Goal: Information Seeking & Learning: Learn about a topic

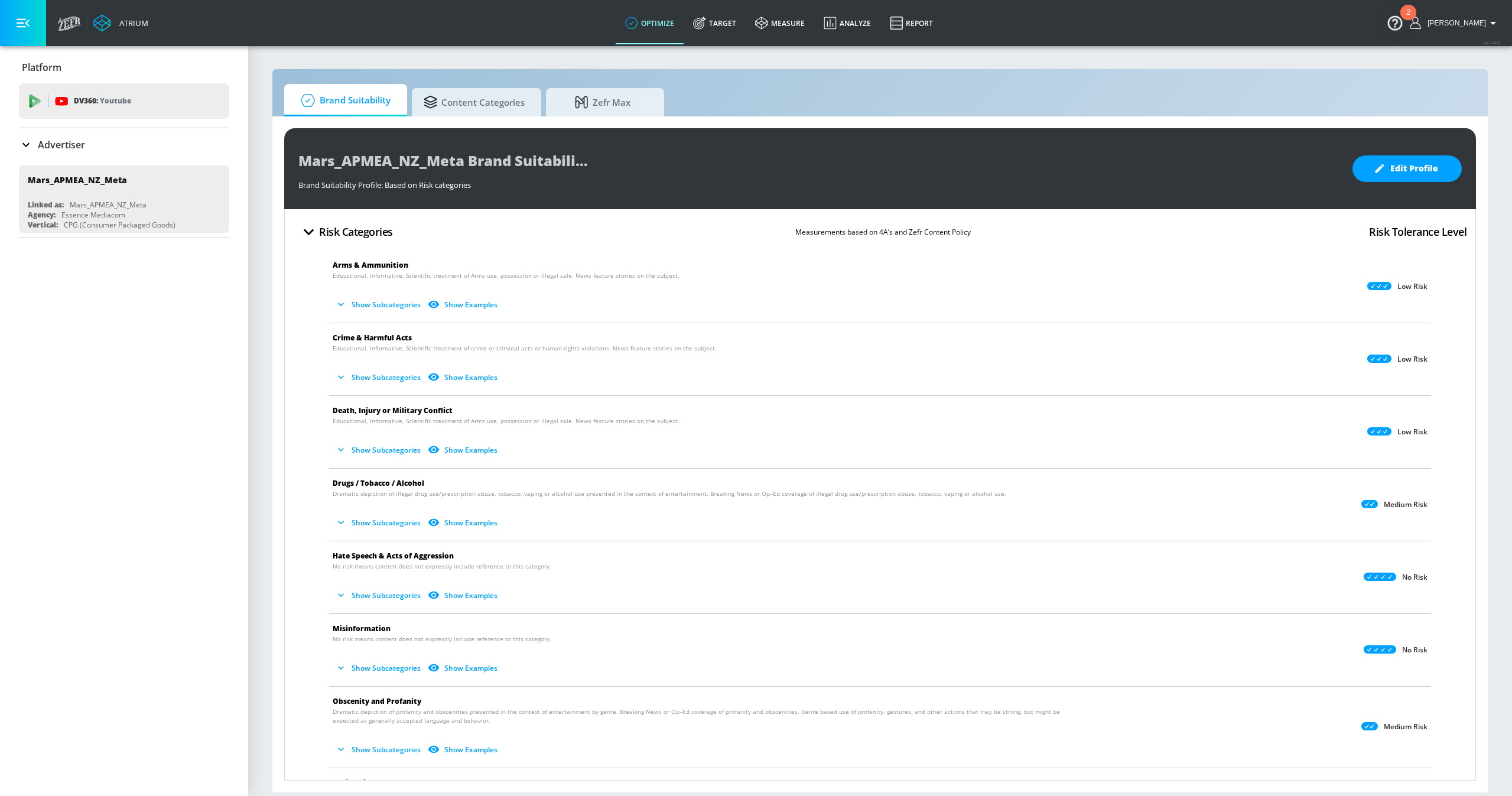
click at [401, 297] on button "Show Subcategories" at bounding box center [378, 305] width 93 height 20
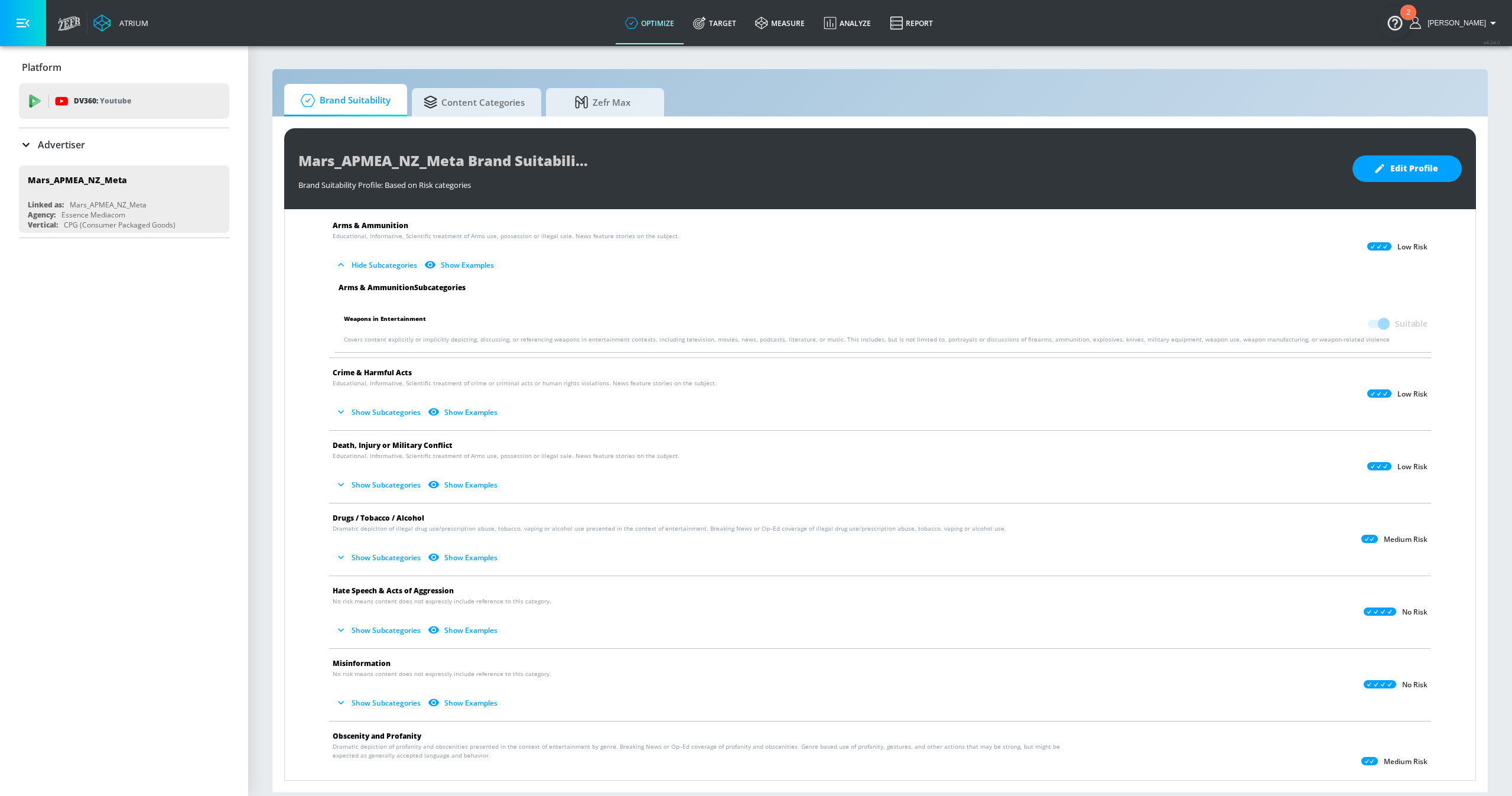
scroll to position [47, 0]
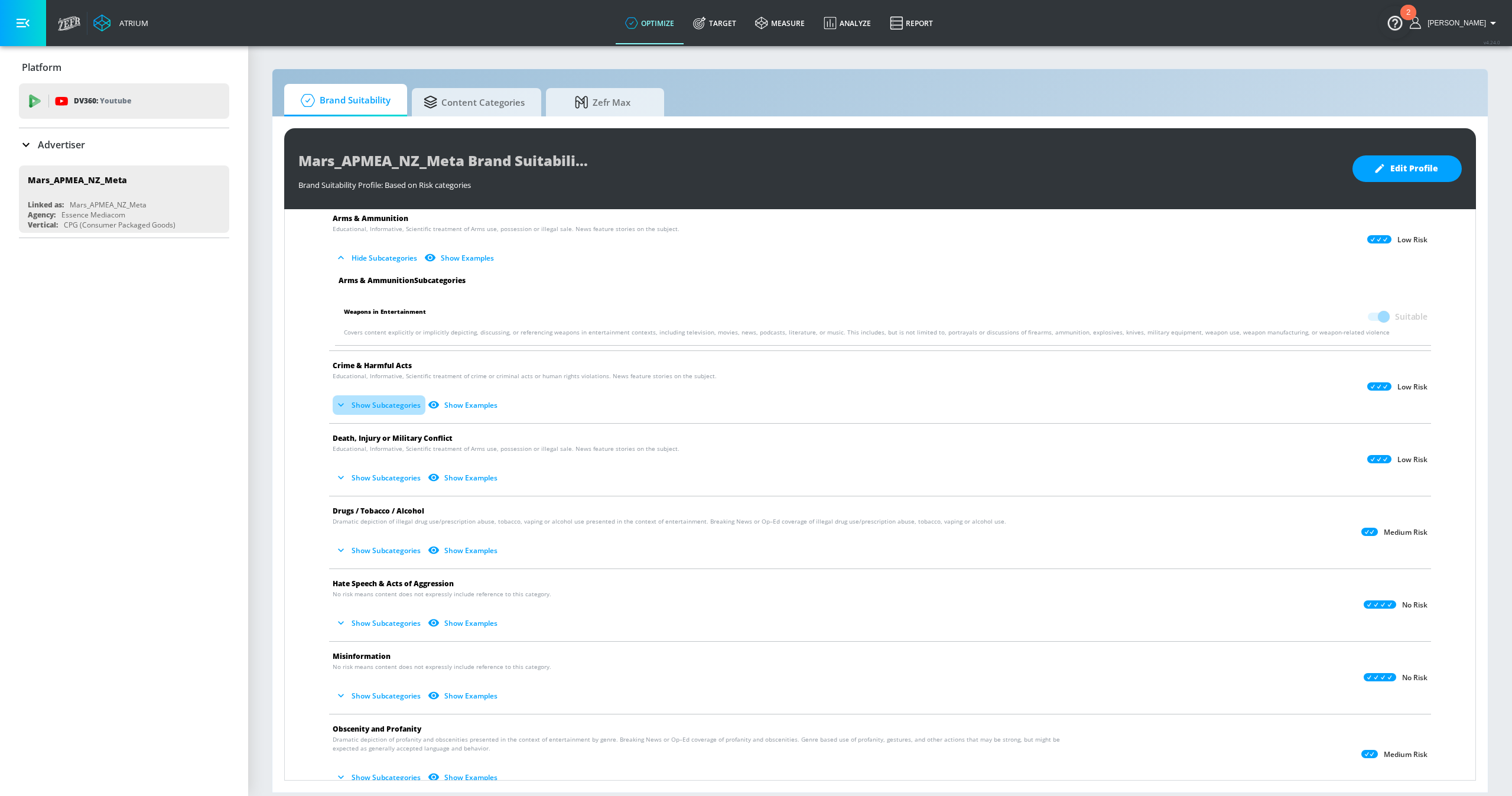
click at [373, 407] on button "Show Subcategories" at bounding box center [378, 406] width 93 height 20
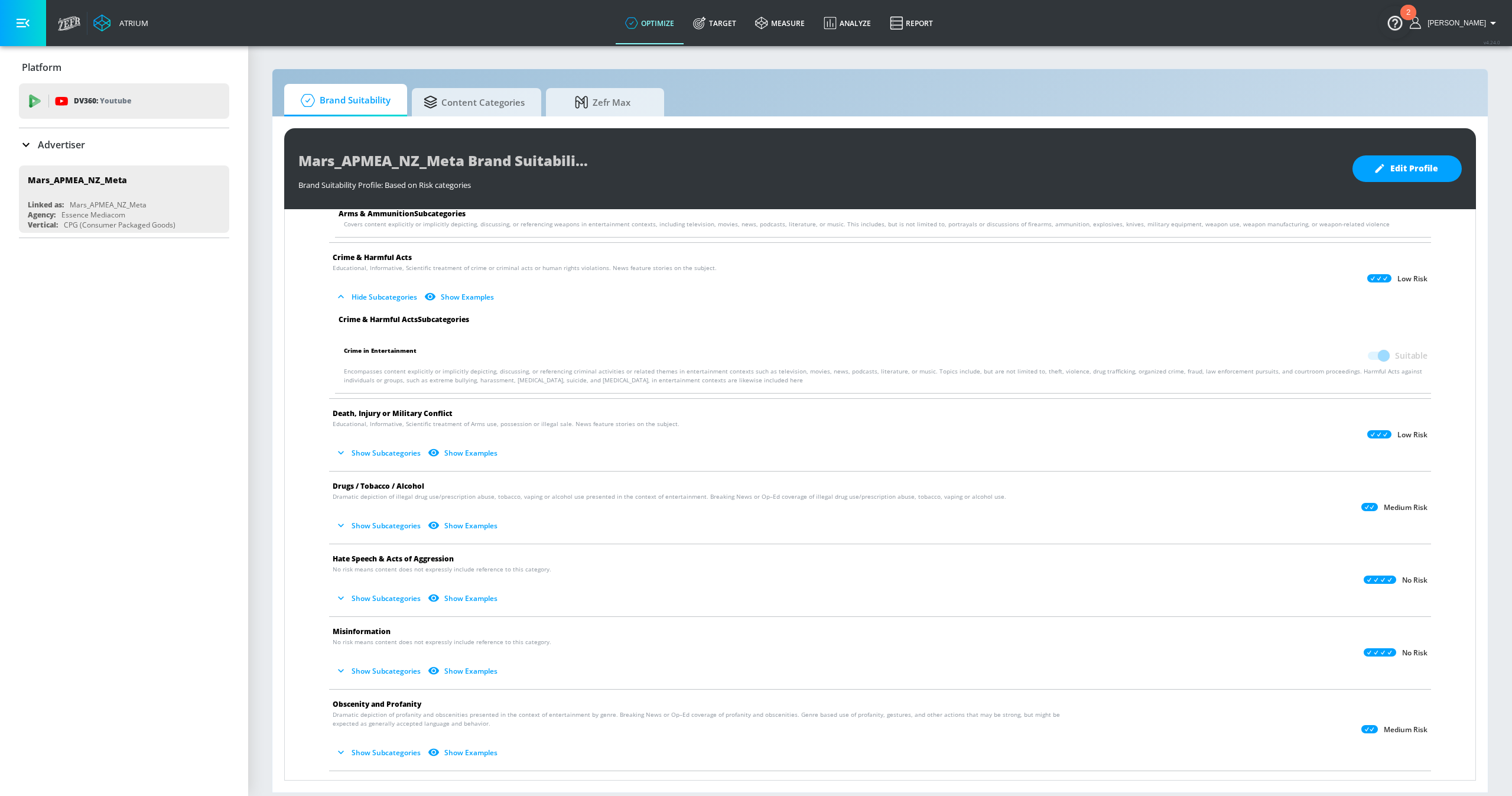
scroll to position [160, 0]
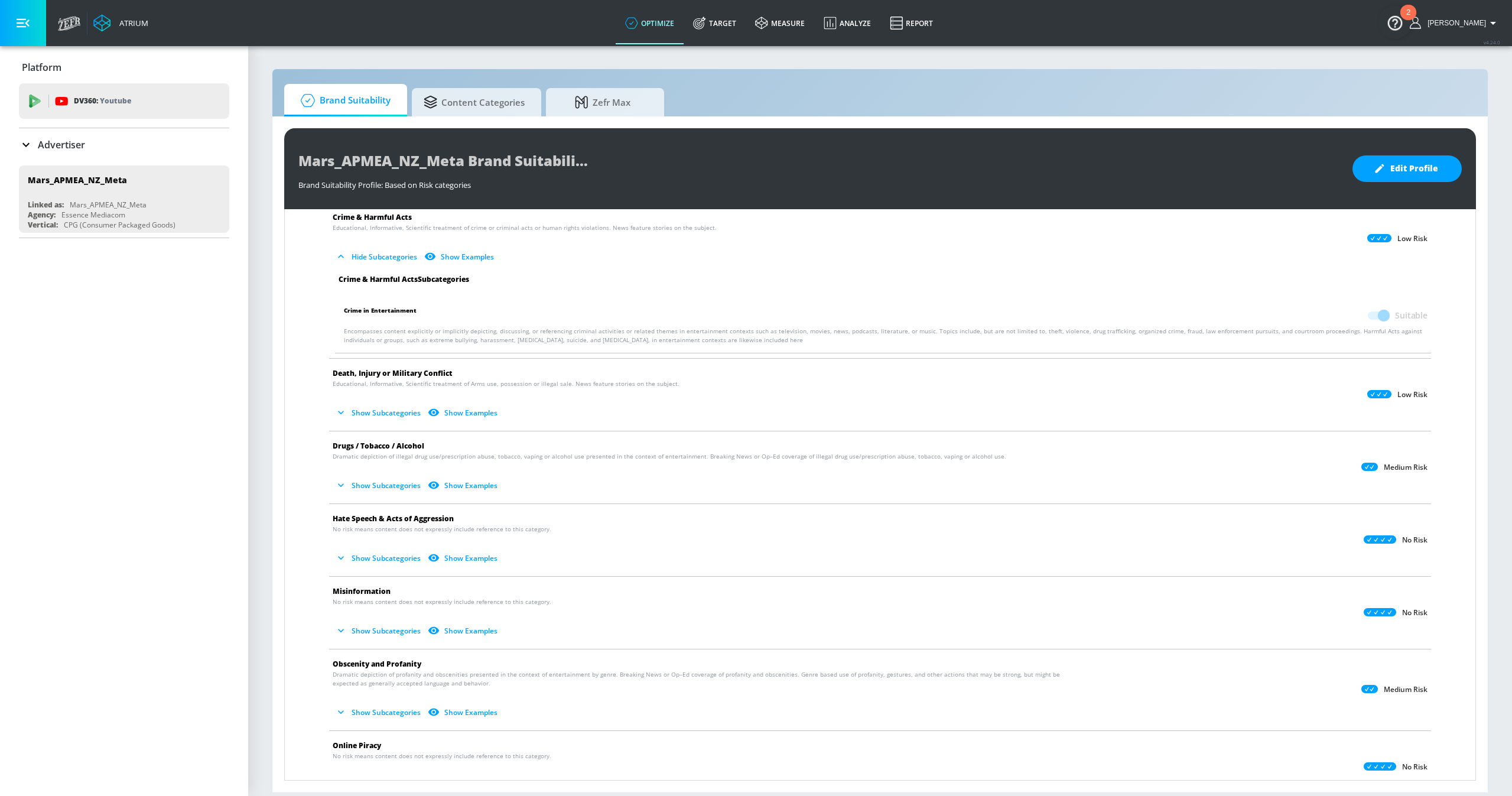
click at [381, 550] on button "Show Subcategories" at bounding box center [378, 558] width 93 height 20
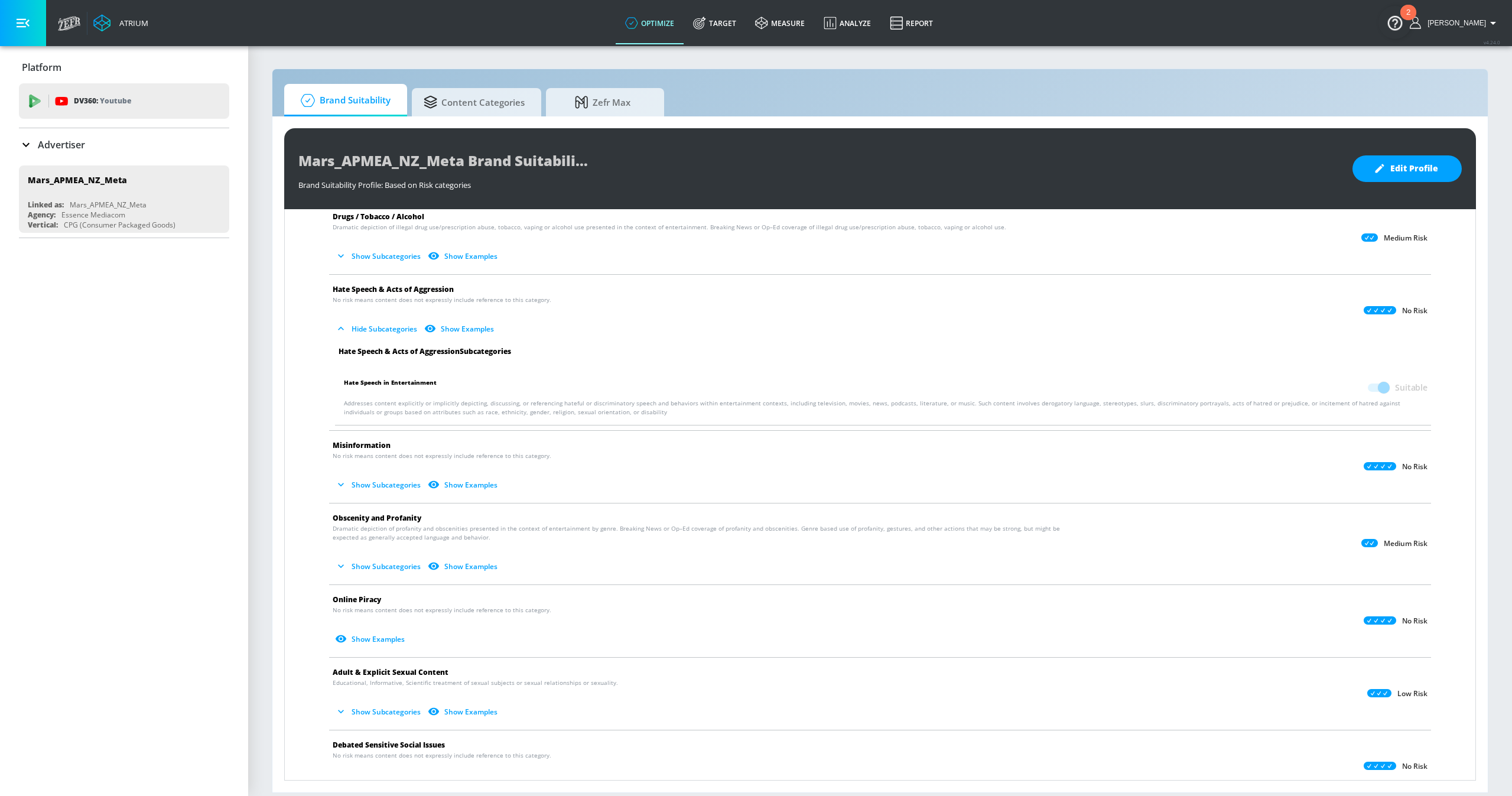
scroll to position [423, 0]
click at [382, 487] on button "Show Subcategories" at bounding box center [378, 487] width 93 height 20
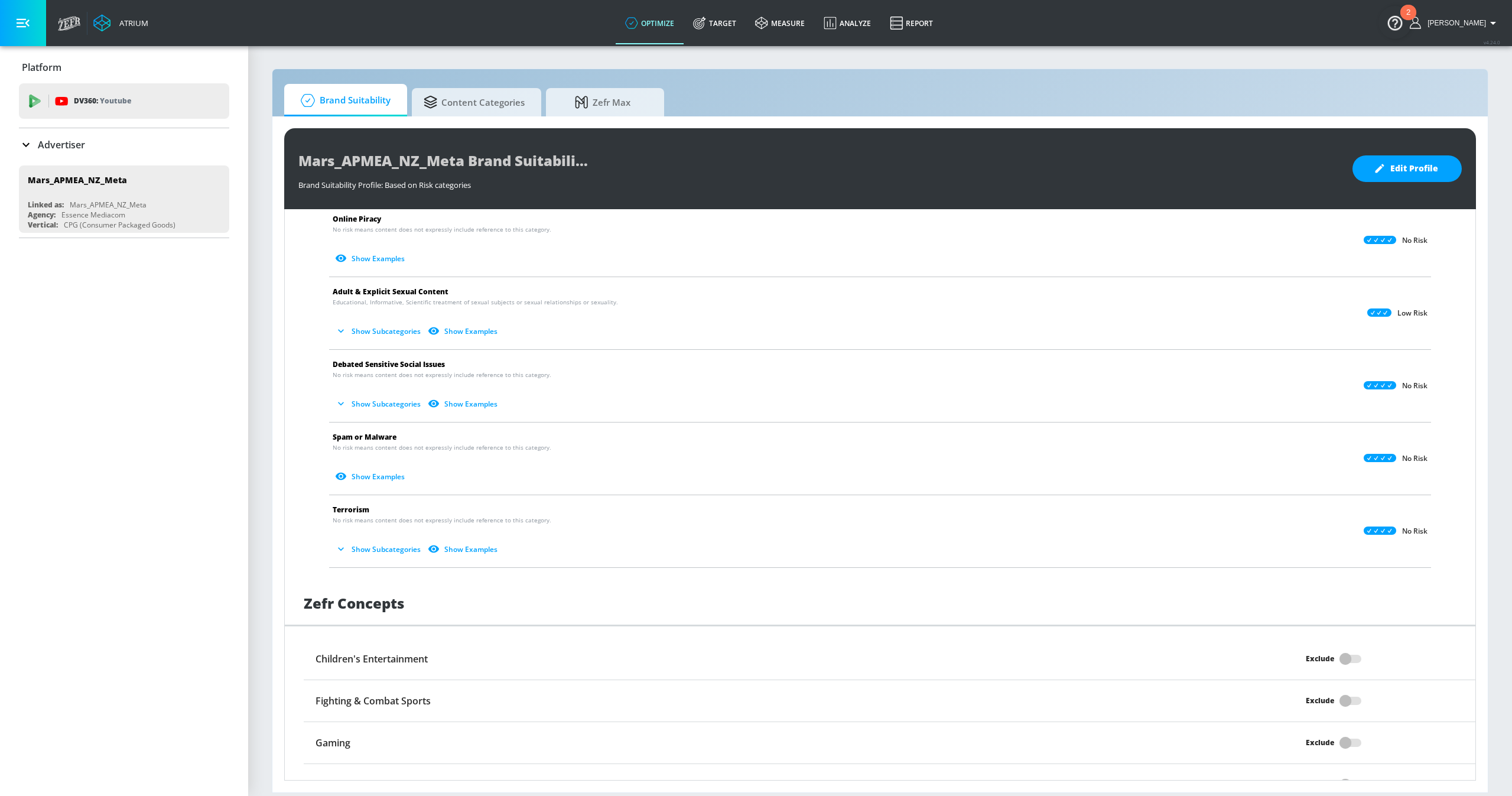
scroll to position [899, 0]
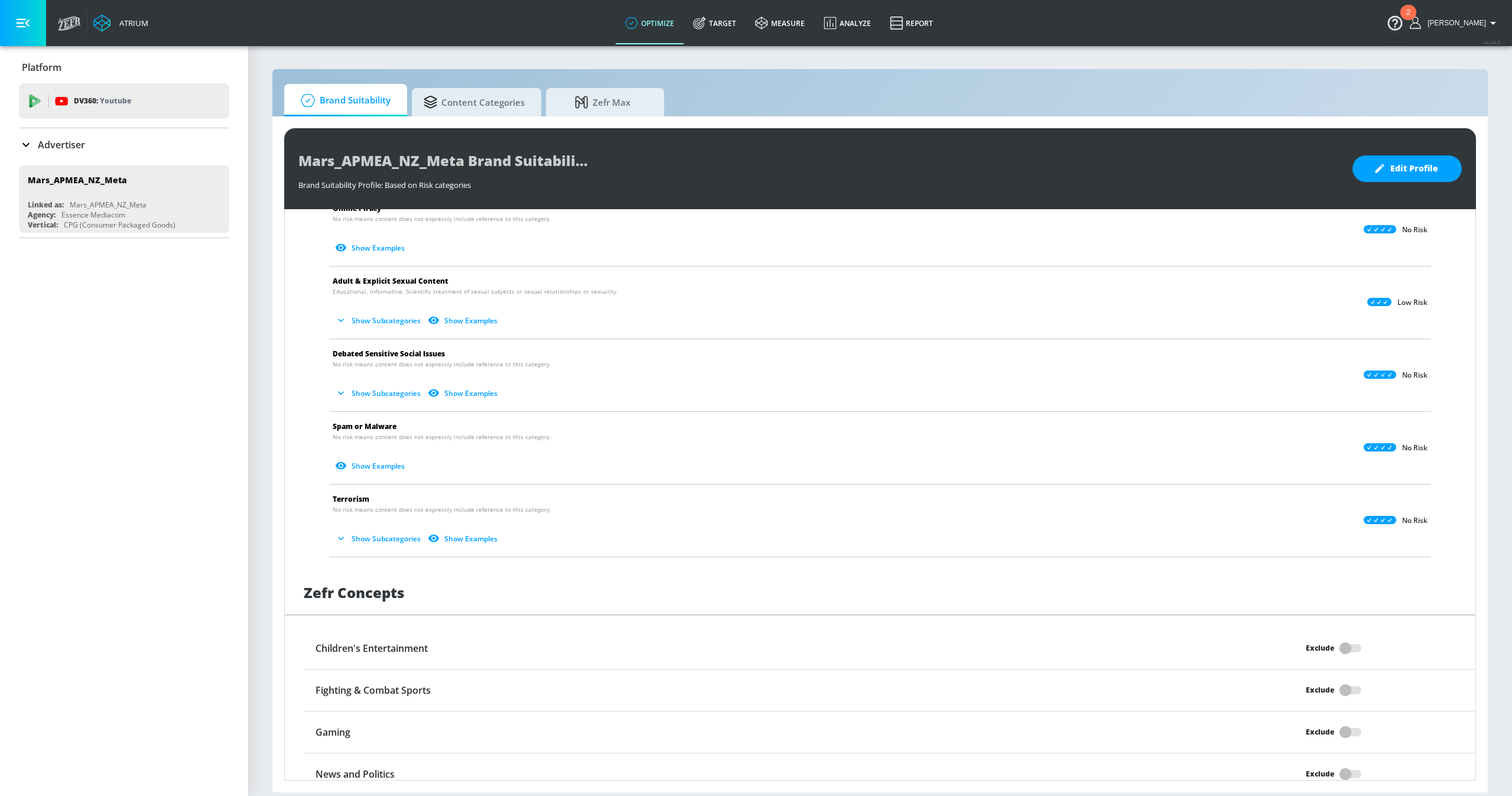
click at [393, 514] on p "No risk means content does not expressly include reference to this category. Sh…" at bounding box center [870, 527] width 1076 height 43
click at [389, 529] on button "Show Subcategories" at bounding box center [378, 539] width 93 height 20
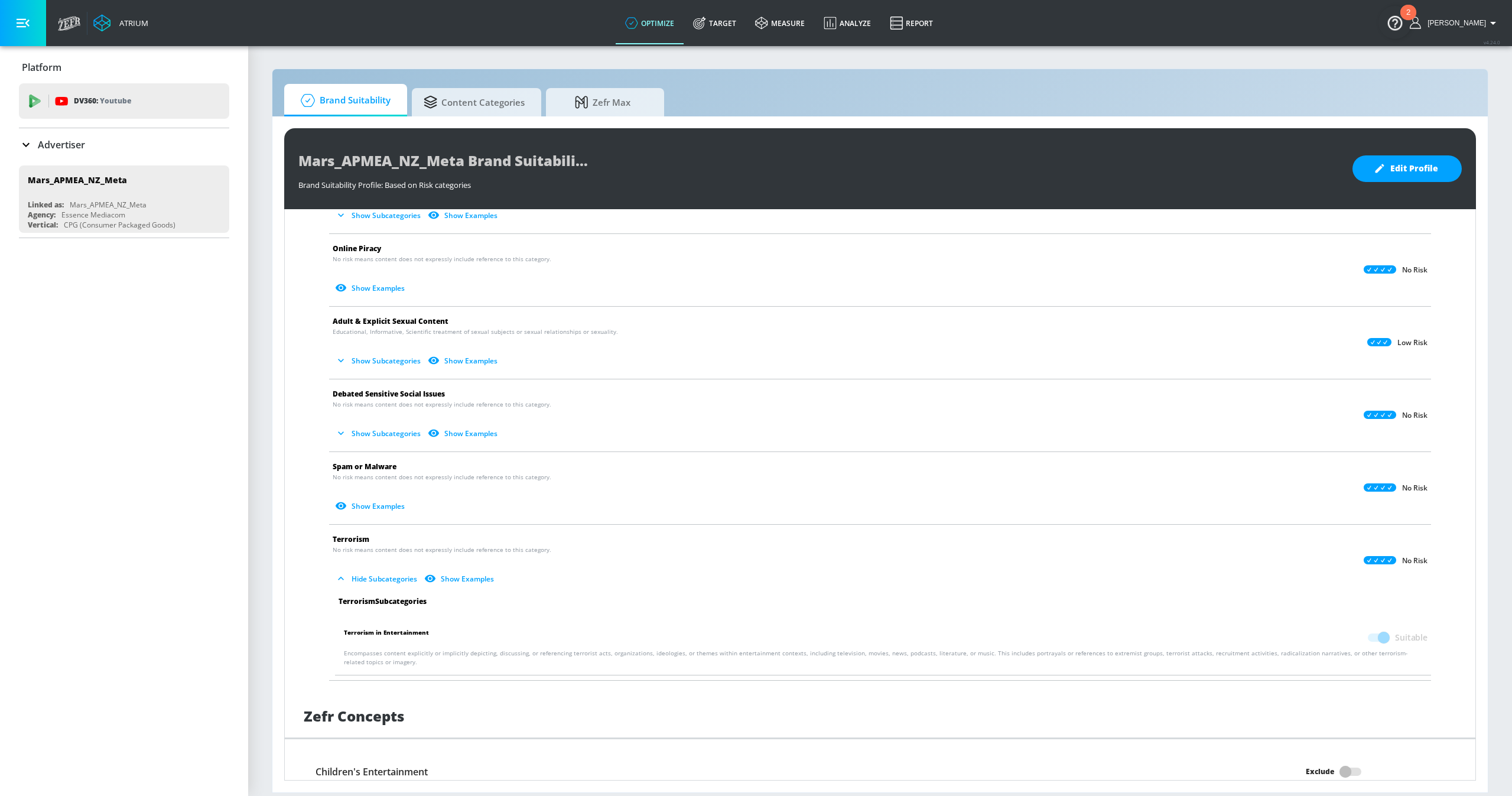
click at [360, 424] on button "Show Subcategories" at bounding box center [378, 433] width 93 height 20
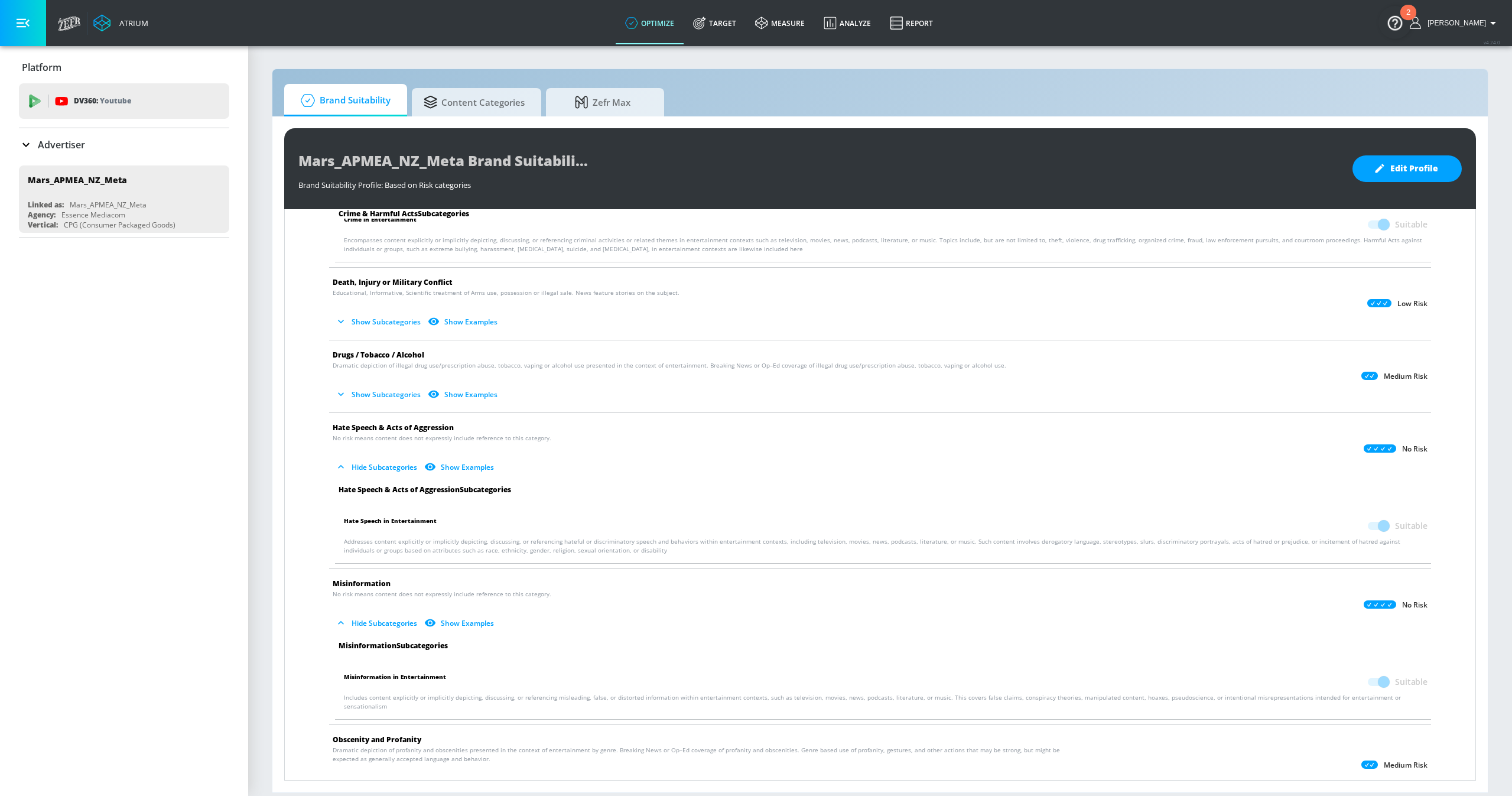
scroll to position [258, 0]
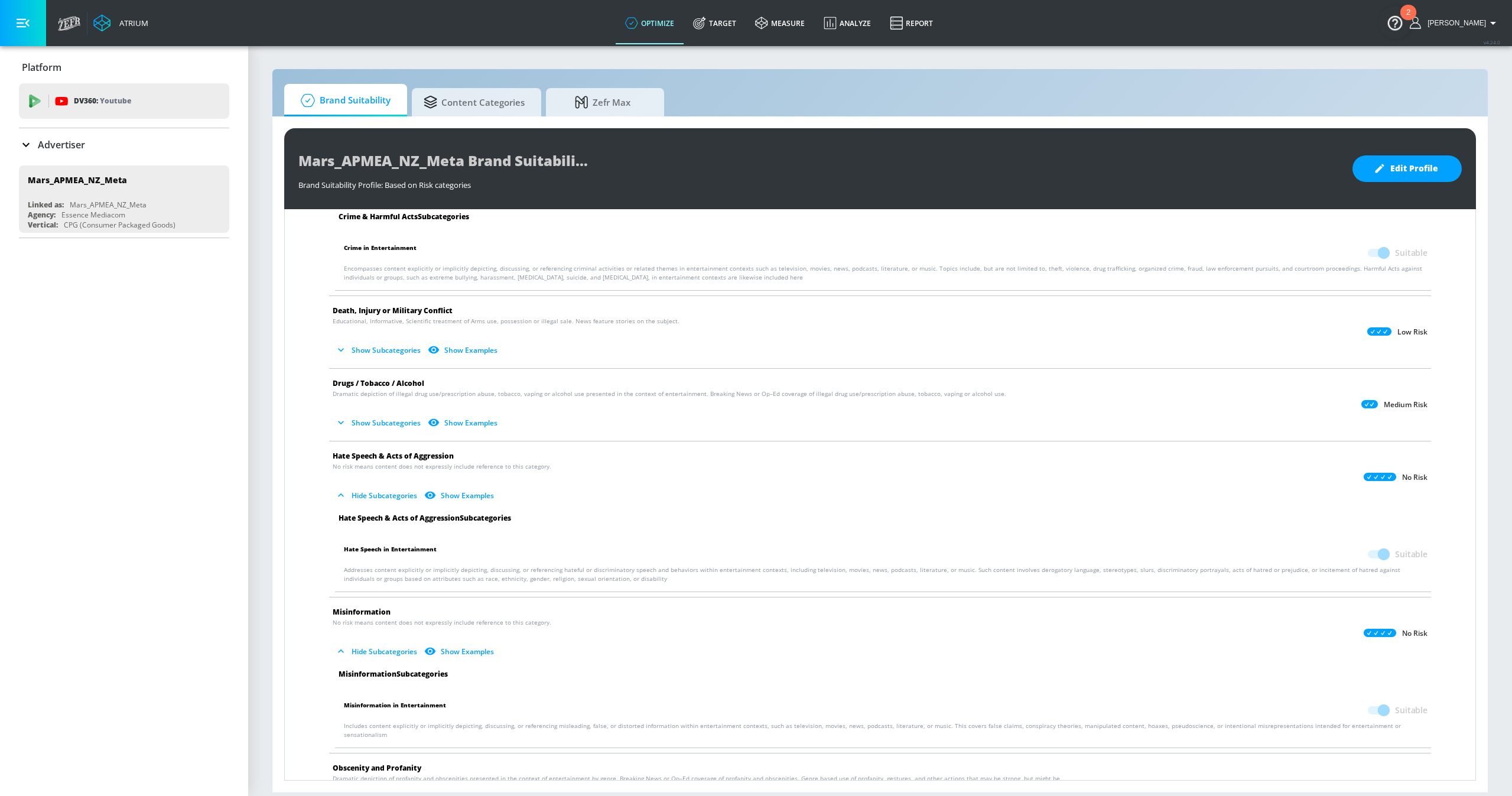
click at [369, 433] on li "Drugs / Tobacco / Alcohol Dramatic depiction of illegal drug use/prescription a…" at bounding box center [880, 405] width 1114 height 72
click at [370, 424] on button "Show Subcategories" at bounding box center [378, 423] width 93 height 20
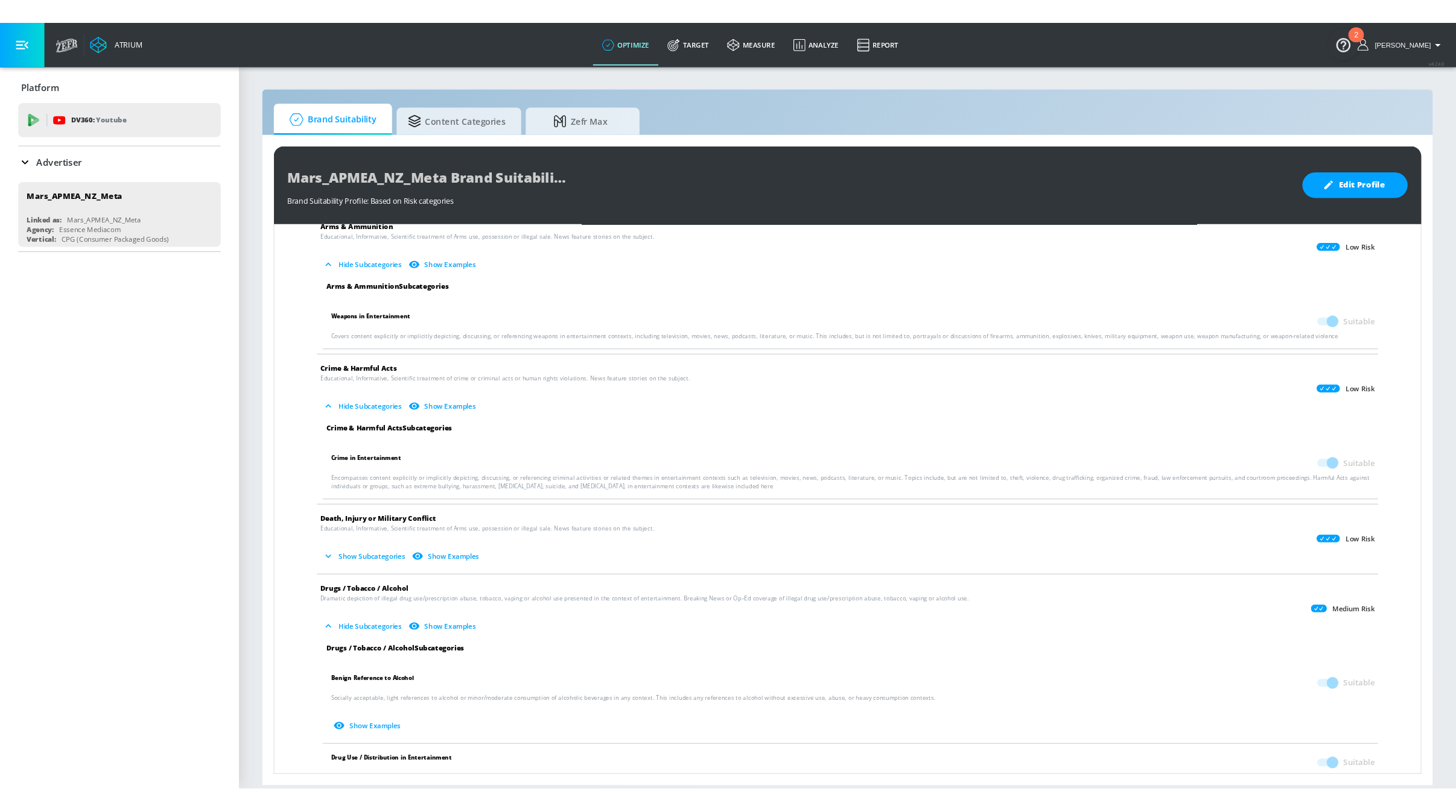
scroll to position [0, 0]
